Goal: Transaction & Acquisition: Purchase product/service

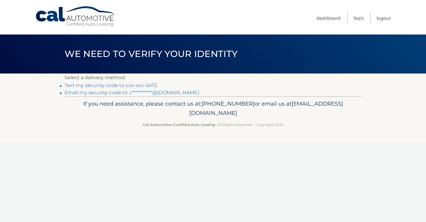
click at [128, 85] on link "Text my security code to xxx-xxx-5472" at bounding box center [111, 86] width 93 height 6
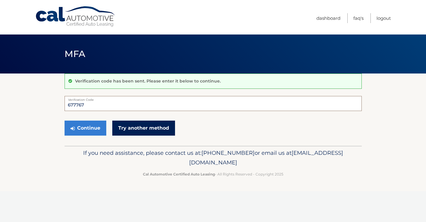
type input "677767"
click at [85, 128] on button "Continue" at bounding box center [86, 128] width 42 height 15
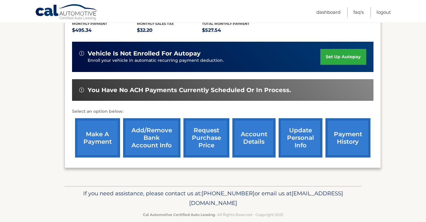
scroll to position [140, 0]
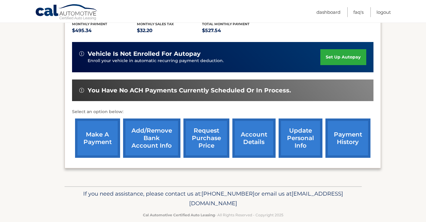
click at [106, 132] on link "make a payment" at bounding box center [97, 138] width 45 height 39
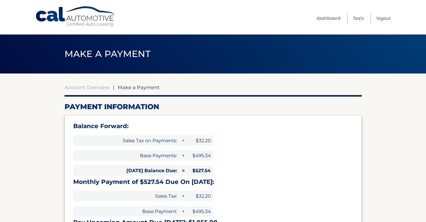
select select "ZmE4YWY4MjYtNDdlZS00YjdiLWEwYjQtZjYzYWE5NmUxZjFi"
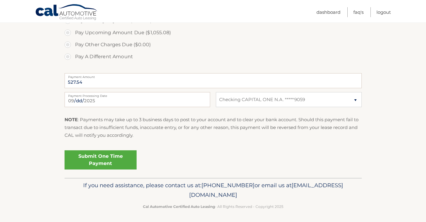
scroll to position [246, 0]
click at [102, 154] on link "Submit One Time Payment" at bounding box center [101, 160] width 72 height 19
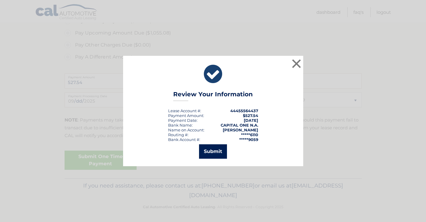
click at [216, 150] on button "Submit" at bounding box center [213, 151] width 28 height 14
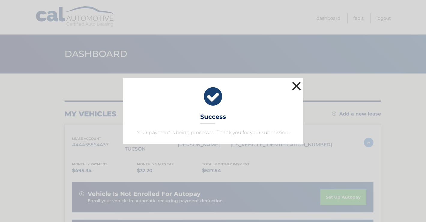
click at [299, 85] on button "×" at bounding box center [297, 86] width 12 height 12
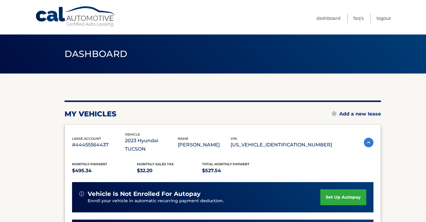
click at [385, 18] on link "Logout" at bounding box center [383, 18] width 14 height 10
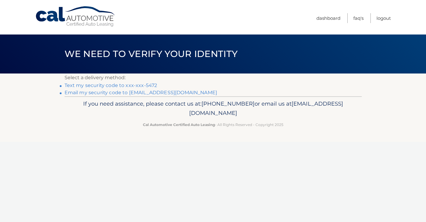
click at [133, 83] on link "Text my security code to xxx-xxx-5472" at bounding box center [111, 86] width 93 height 6
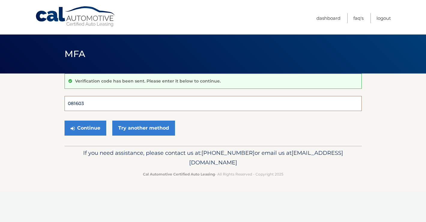
type input "081603"
click at [85, 128] on button "Continue" at bounding box center [86, 128] width 42 height 15
click at [236, 143] on div "Verification code has been sent. Please enter it below to continue. 081603 Veri…" at bounding box center [213, 110] width 297 height 72
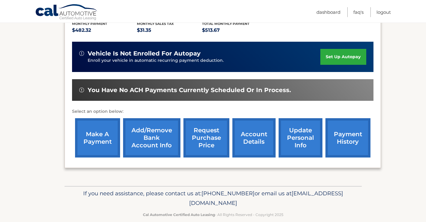
scroll to position [140, 0]
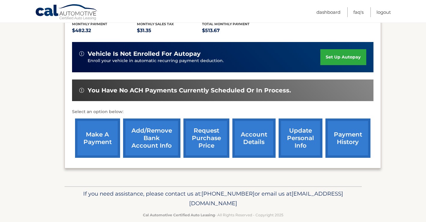
click at [103, 127] on link "make a payment" at bounding box center [97, 138] width 45 height 39
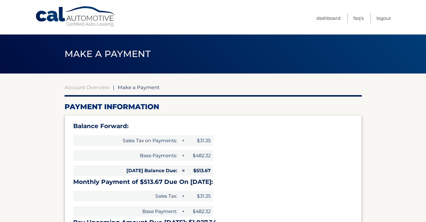
select select "YzZlMjNkMDctOTkzYy00NzcyLWEzZWMtMDBkMjRiYjBhMjZj"
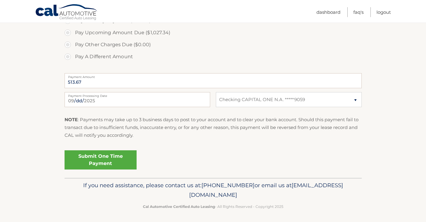
scroll to position [246, 0]
click at [97, 155] on link "Submit One Time Payment" at bounding box center [101, 160] width 72 height 19
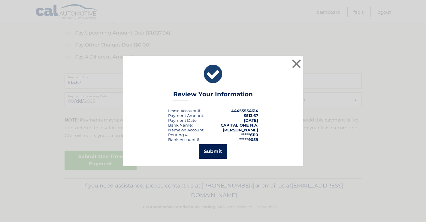
click at [213, 150] on button "Submit" at bounding box center [213, 151] width 28 height 14
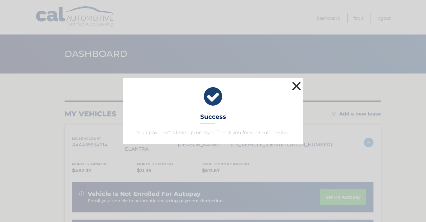
click at [292, 86] on button "×" at bounding box center [297, 86] width 12 height 12
